Goal: Book appointment/travel/reservation

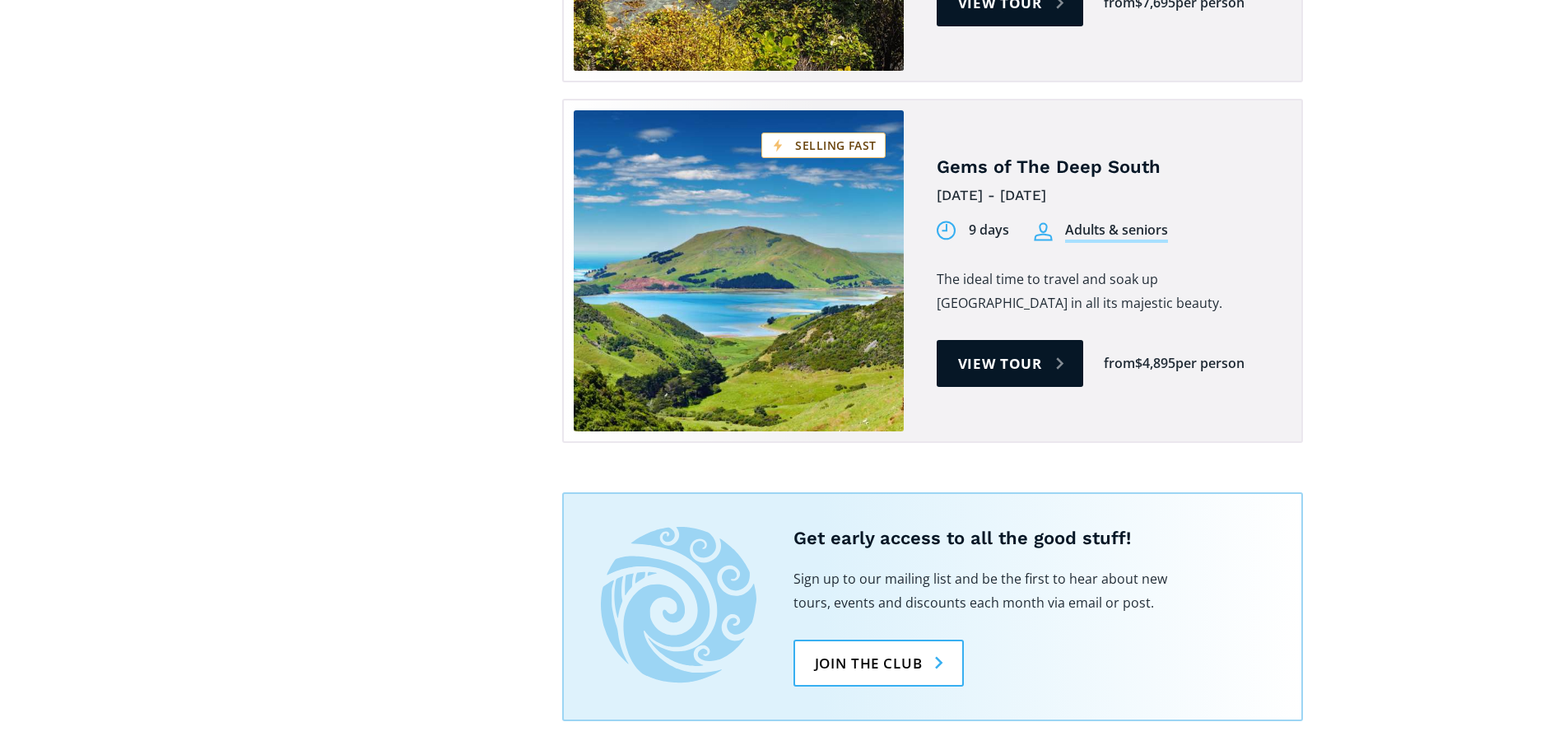
scroll to position [1812, 0]
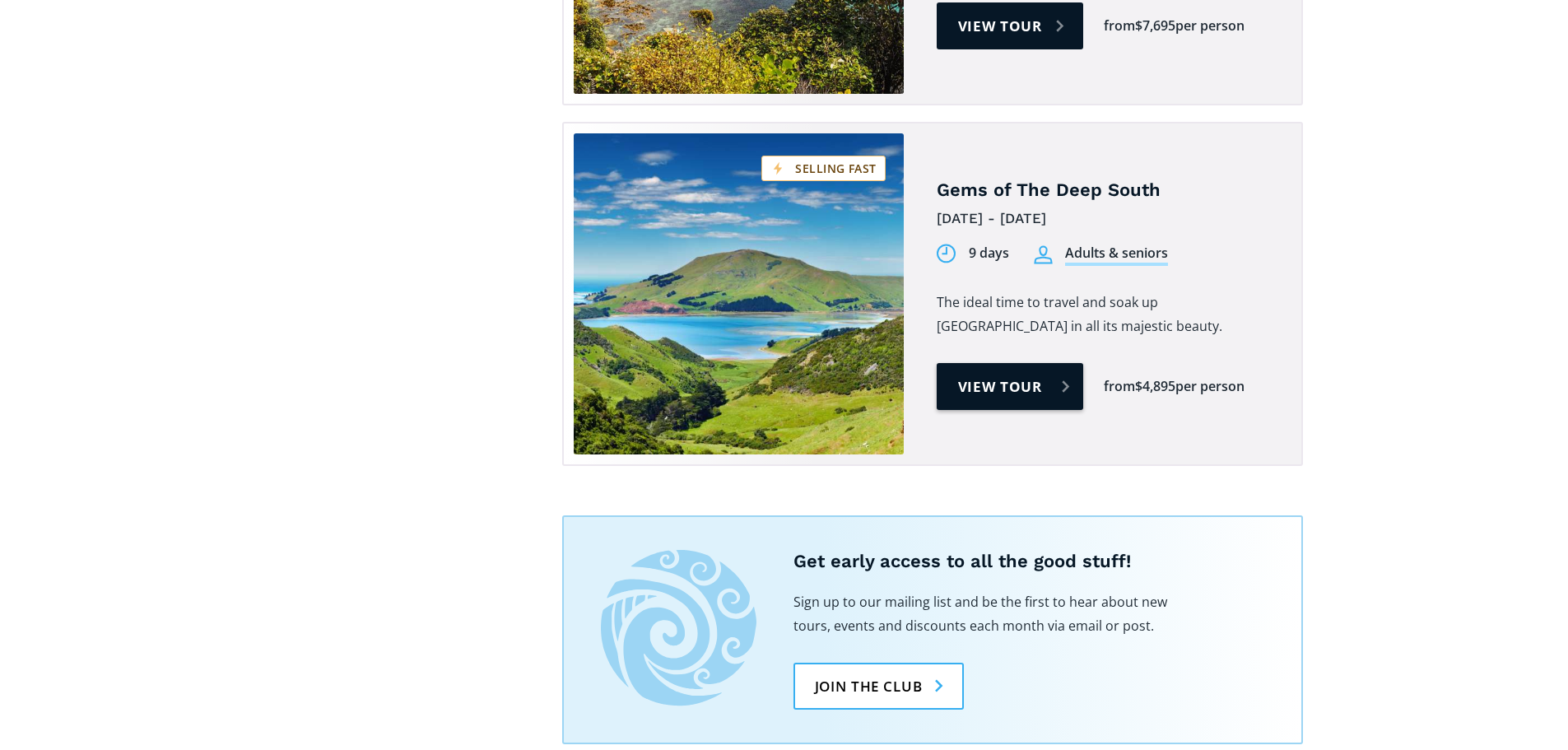
click at [1033, 363] on link "View tour" at bounding box center [1010, 386] width 147 height 47
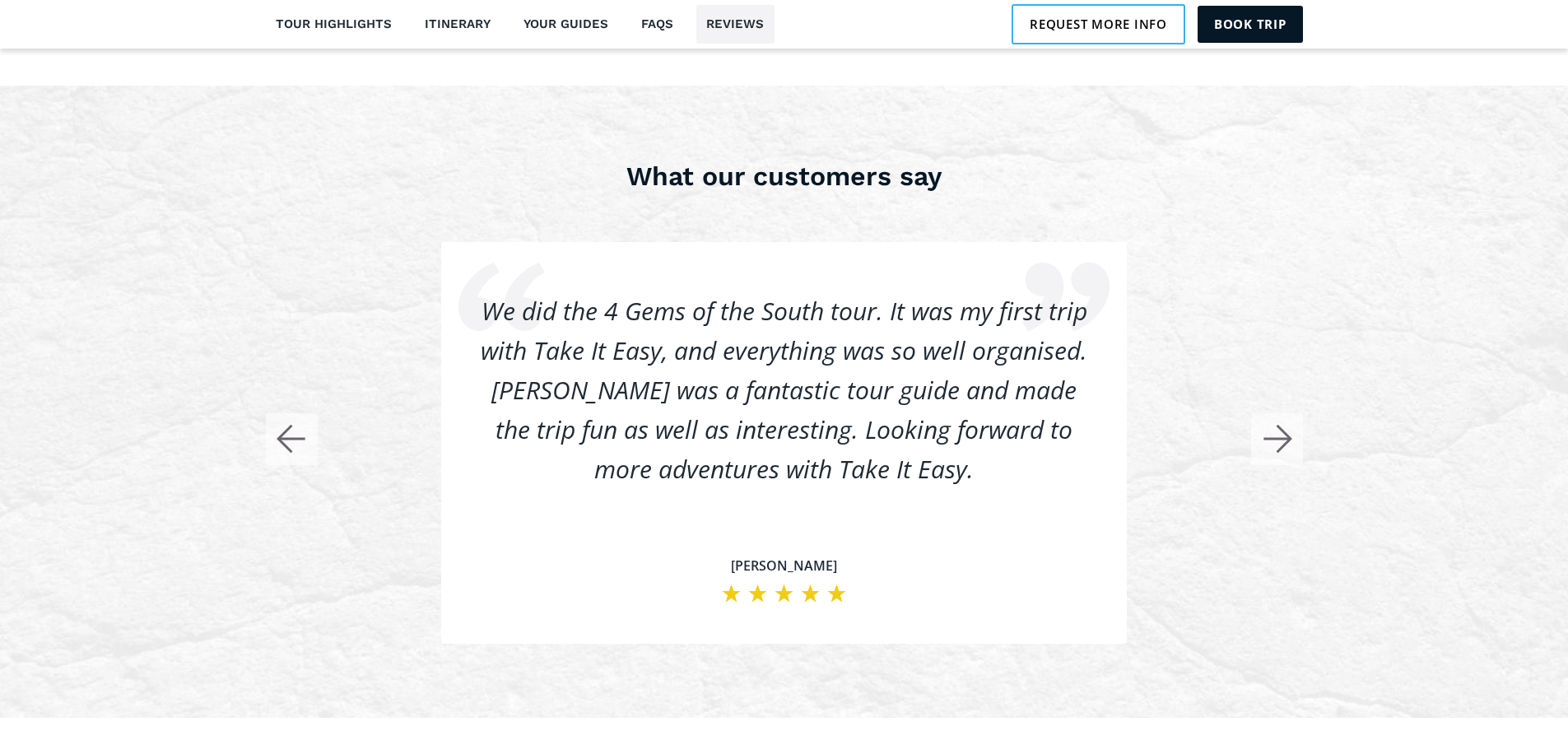
scroll to position [4443, 0]
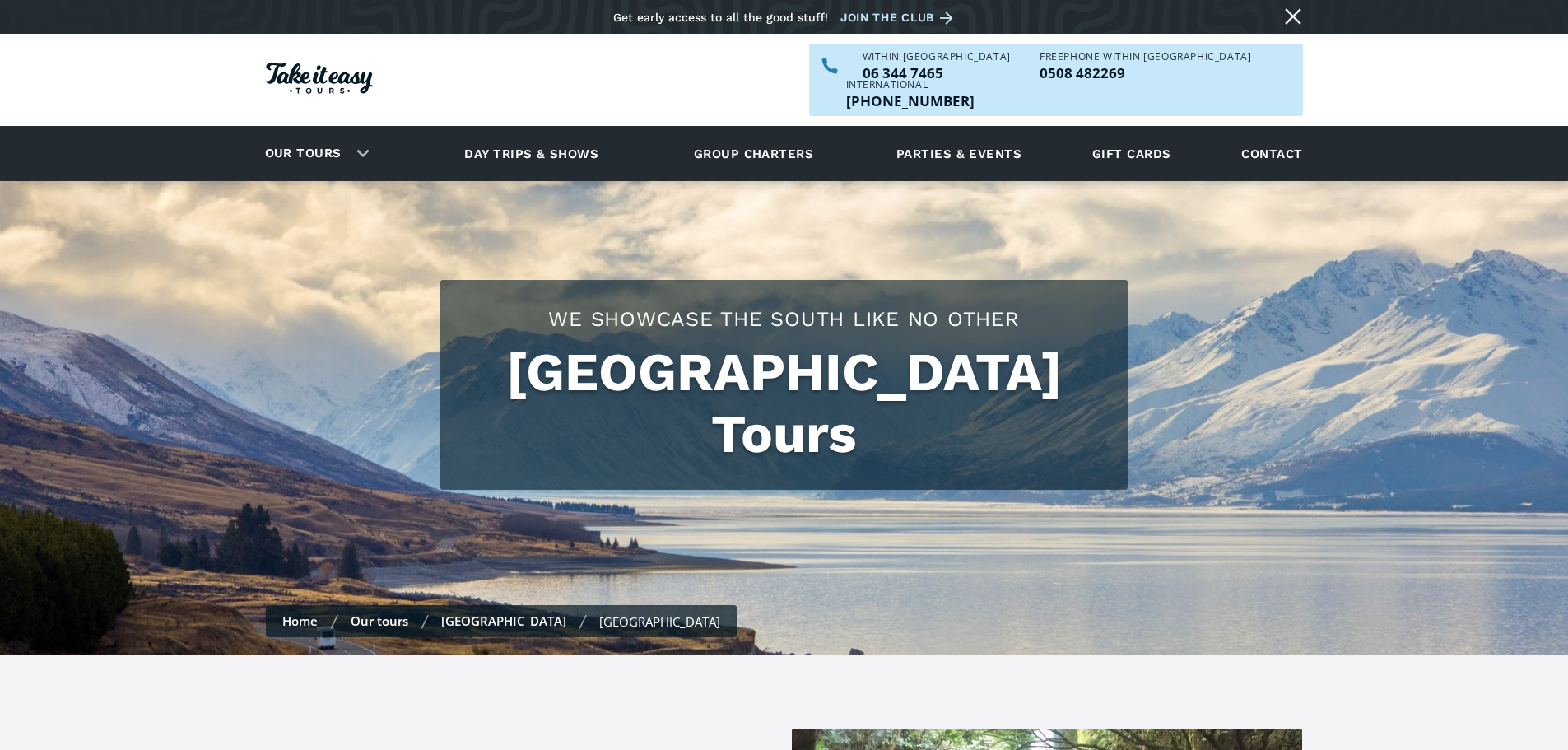
scroll to position [1812, 0]
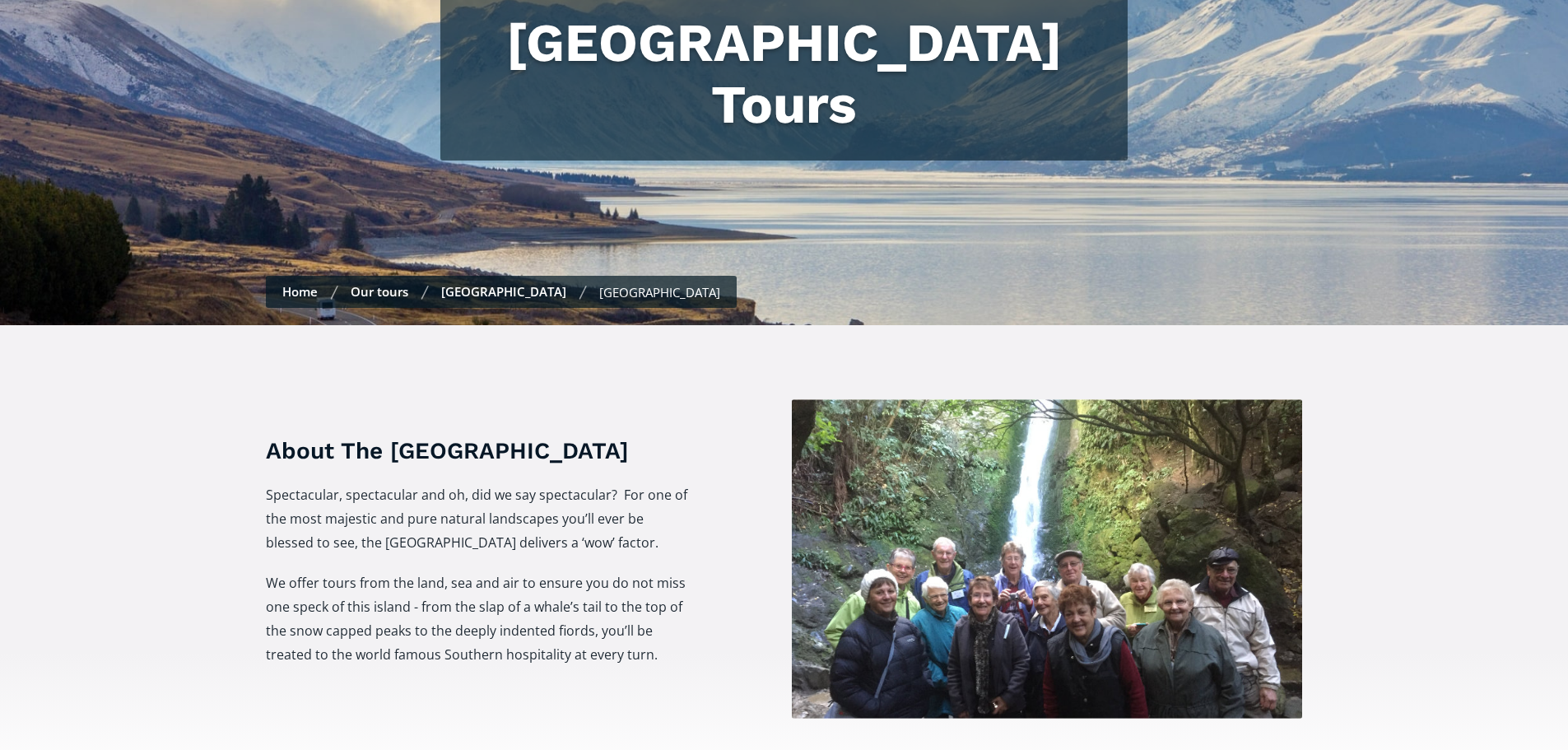
checkbox input "true"
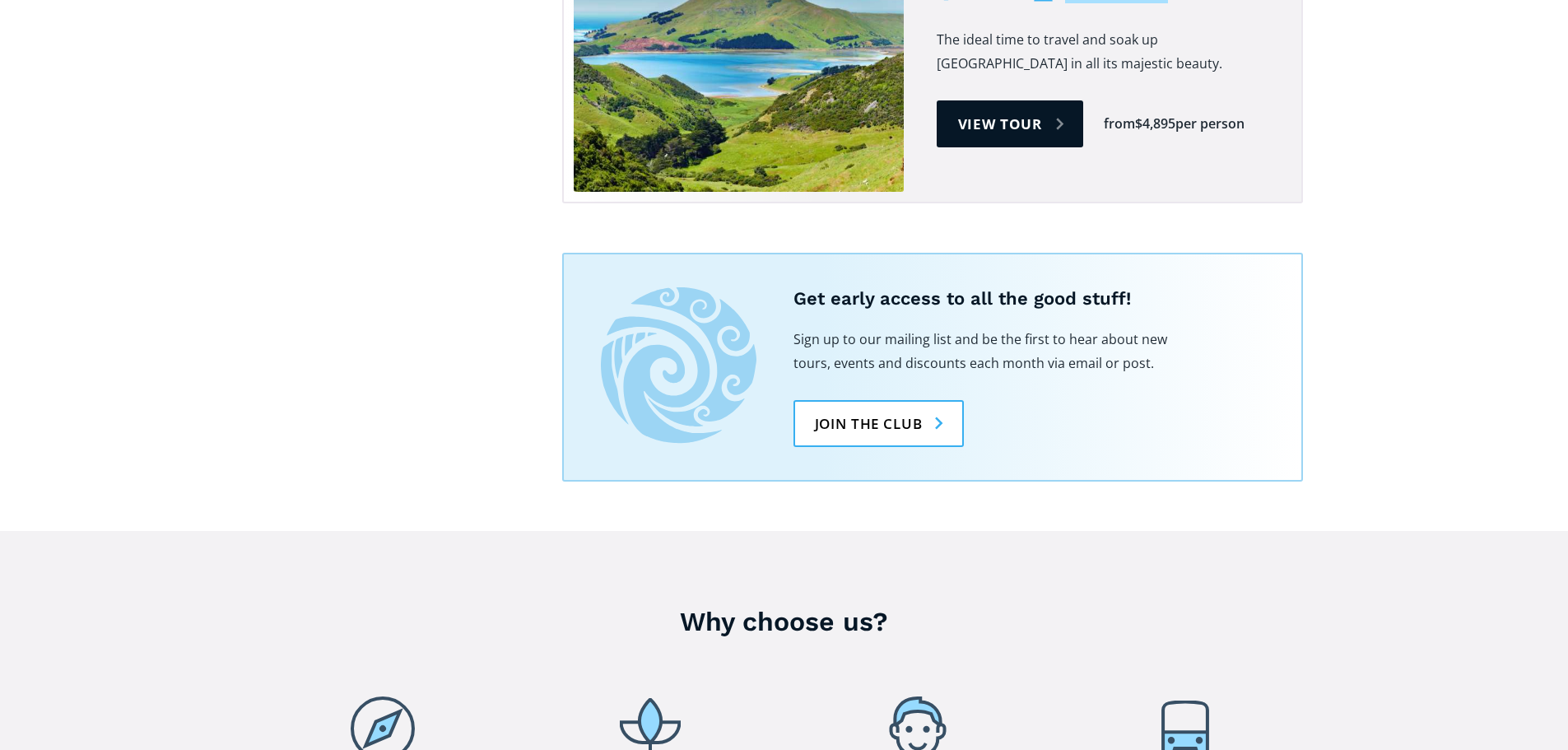
scroll to position [2223, 0]
